Goal: Navigation & Orientation: Find specific page/section

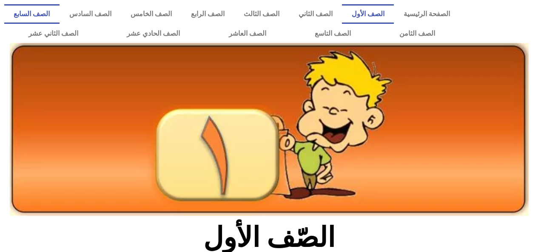
click at [59, 17] on link "الصف السابع" at bounding box center [31, 14] width 55 height 20
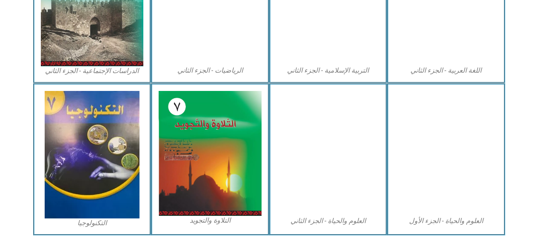
scroll to position [497, 0]
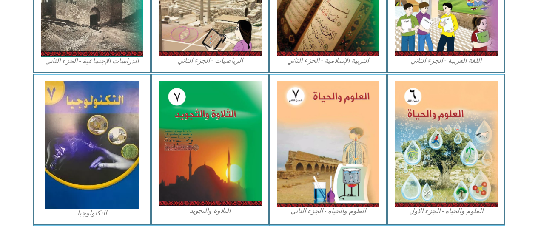
click at [422, 143] on img at bounding box center [445, 143] width 103 height 125
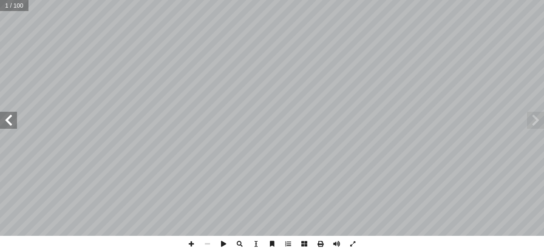
click at [10, 124] on span at bounding box center [8, 120] width 17 height 17
click at [12, 119] on span at bounding box center [8, 120] width 17 height 17
click at [12, 117] on span at bounding box center [8, 120] width 17 height 17
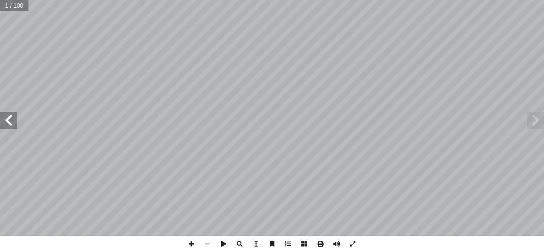
click at [14, 118] on span at bounding box center [8, 120] width 17 height 17
click at [13, 118] on span at bounding box center [8, 120] width 17 height 17
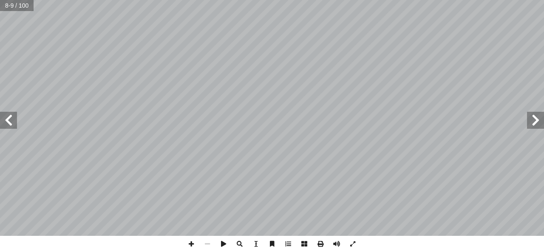
click at [15, 117] on span at bounding box center [8, 120] width 17 height 17
click at [10, 119] on span at bounding box center [8, 120] width 17 height 17
click at [6, 120] on span at bounding box center [8, 120] width 17 height 17
